Goal: Information Seeking & Learning: Check status

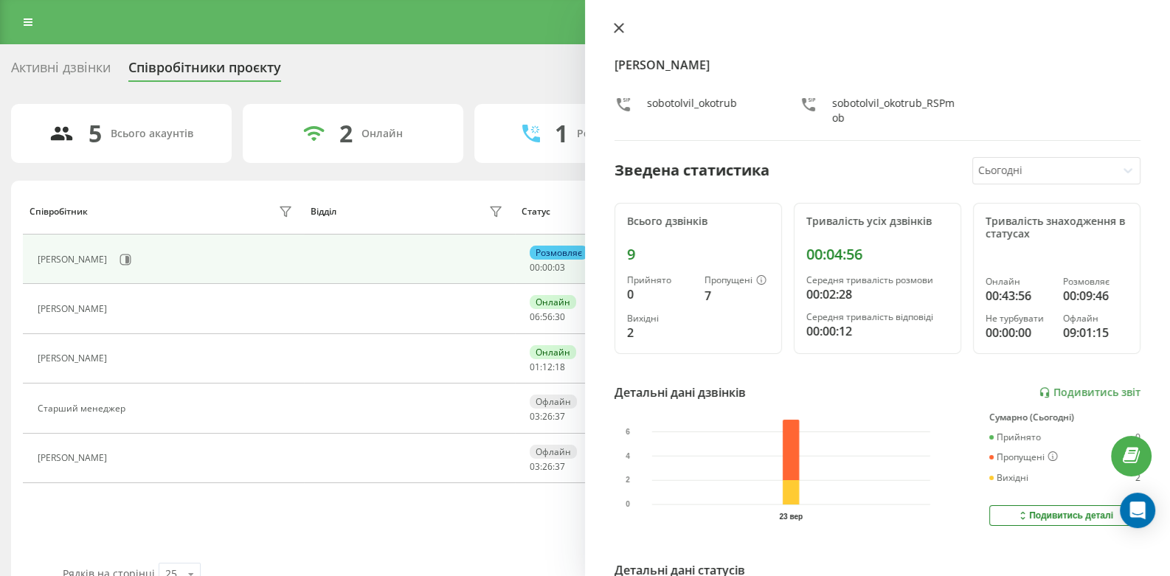
click at [620, 21] on div "[PERSON_NAME] Окотруб sobotolvil_okotrub sobotolvil_okotrub_RSPmob Зведена стат…" at bounding box center [877, 288] width 585 height 576
click at [618, 23] on icon at bounding box center [619, 28] width 10 height 10
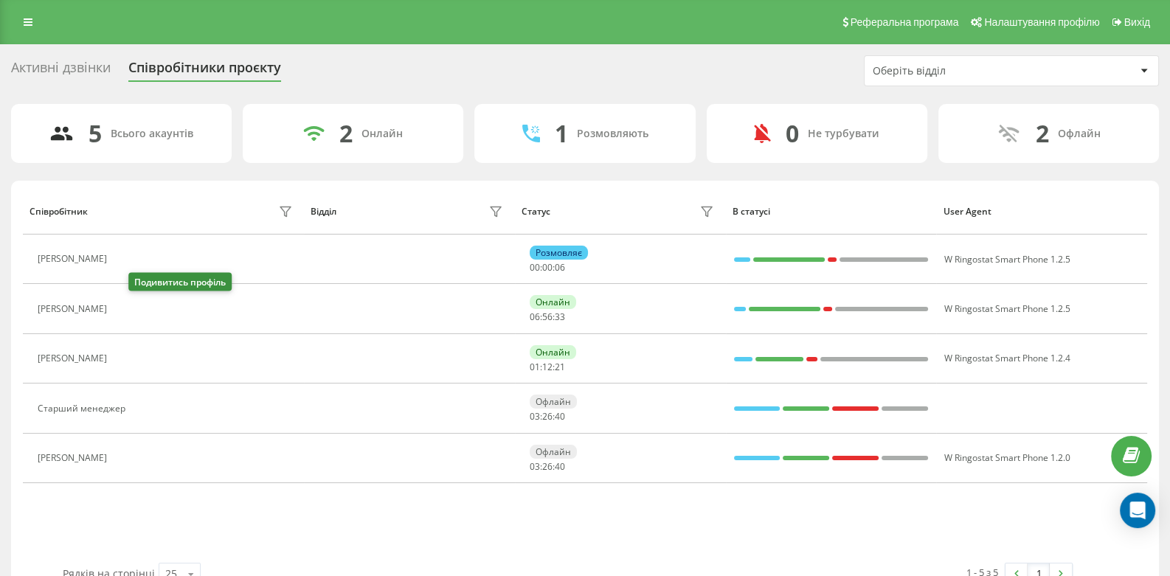
click at [131, 308] on button at bounding box center [123, 310] width 18 height 21
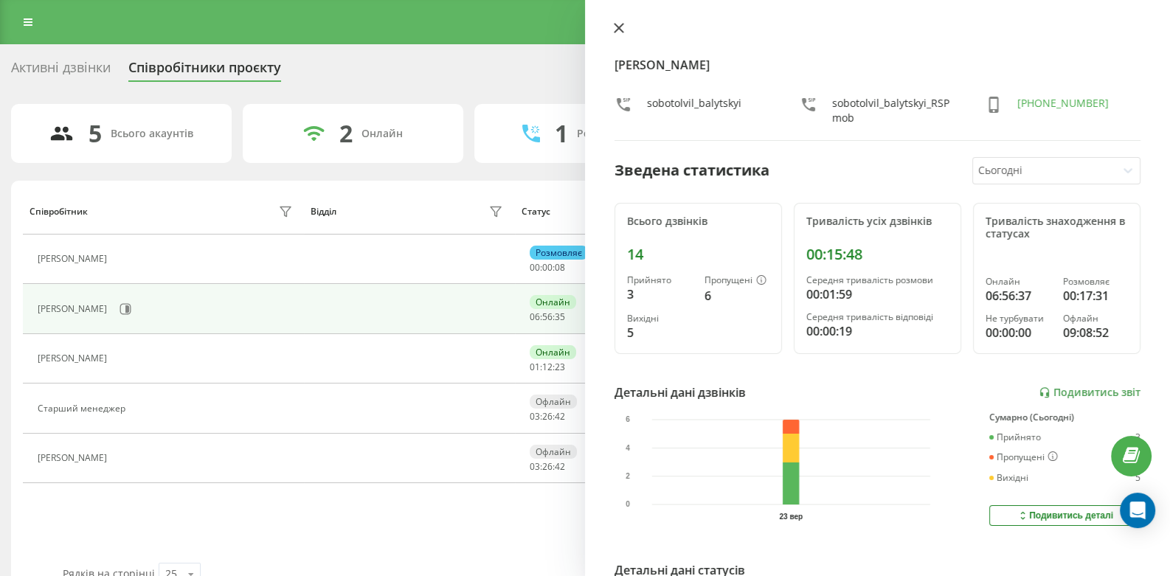
click at [618, 26] on icon at bounding box center [619, 28] width 10 height 10
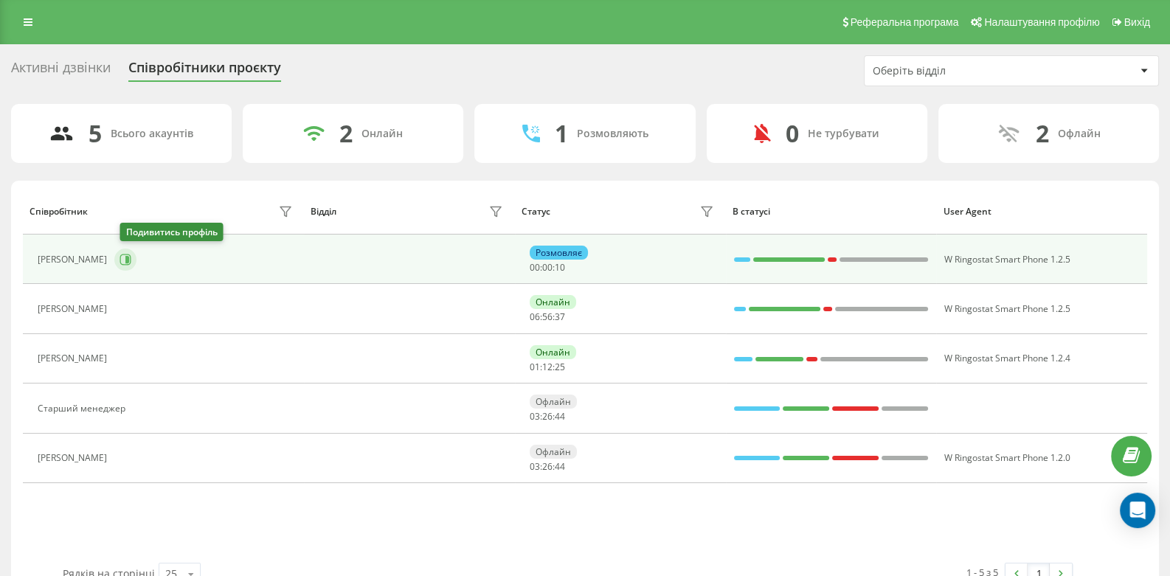
click at [129, 259] on icon at bounding box center [127, 259] width 4 height 7
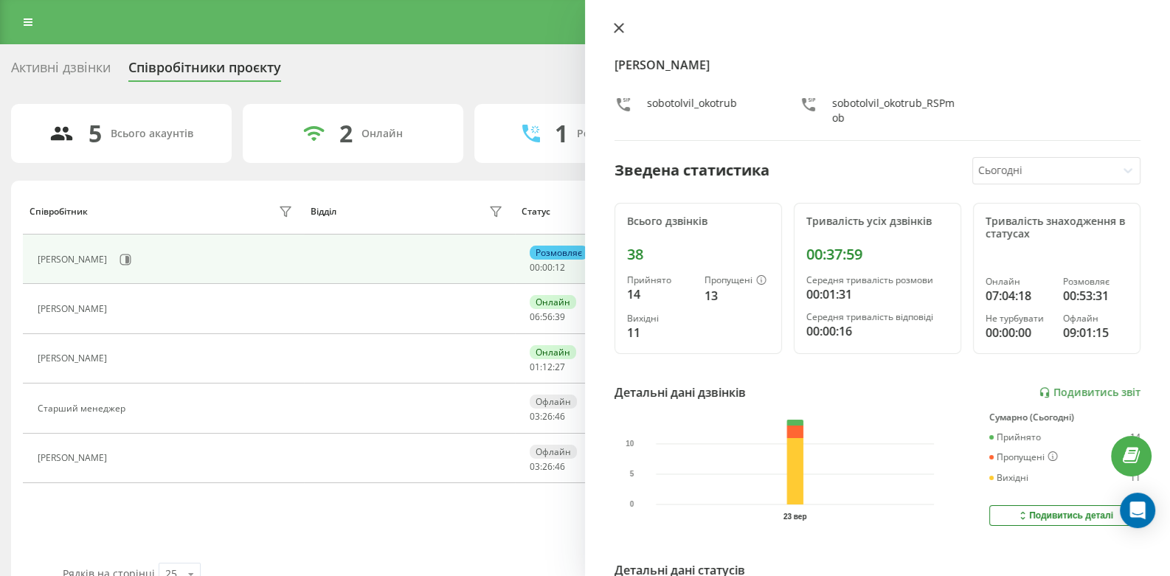
click at [622, 28] on icon at bounding box center [619, 28] width 10 height 10
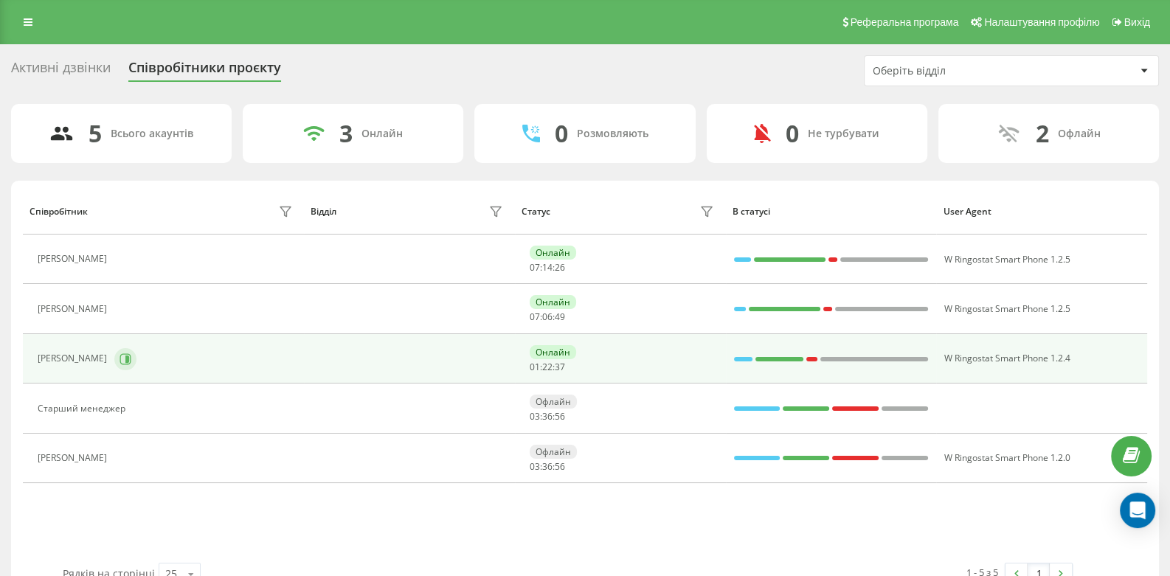
click at [134, 349] on button at bounding box center [125, 359] width 22 height 22
